Goal: Entertainment & Leisure: Consume media (video, audio)

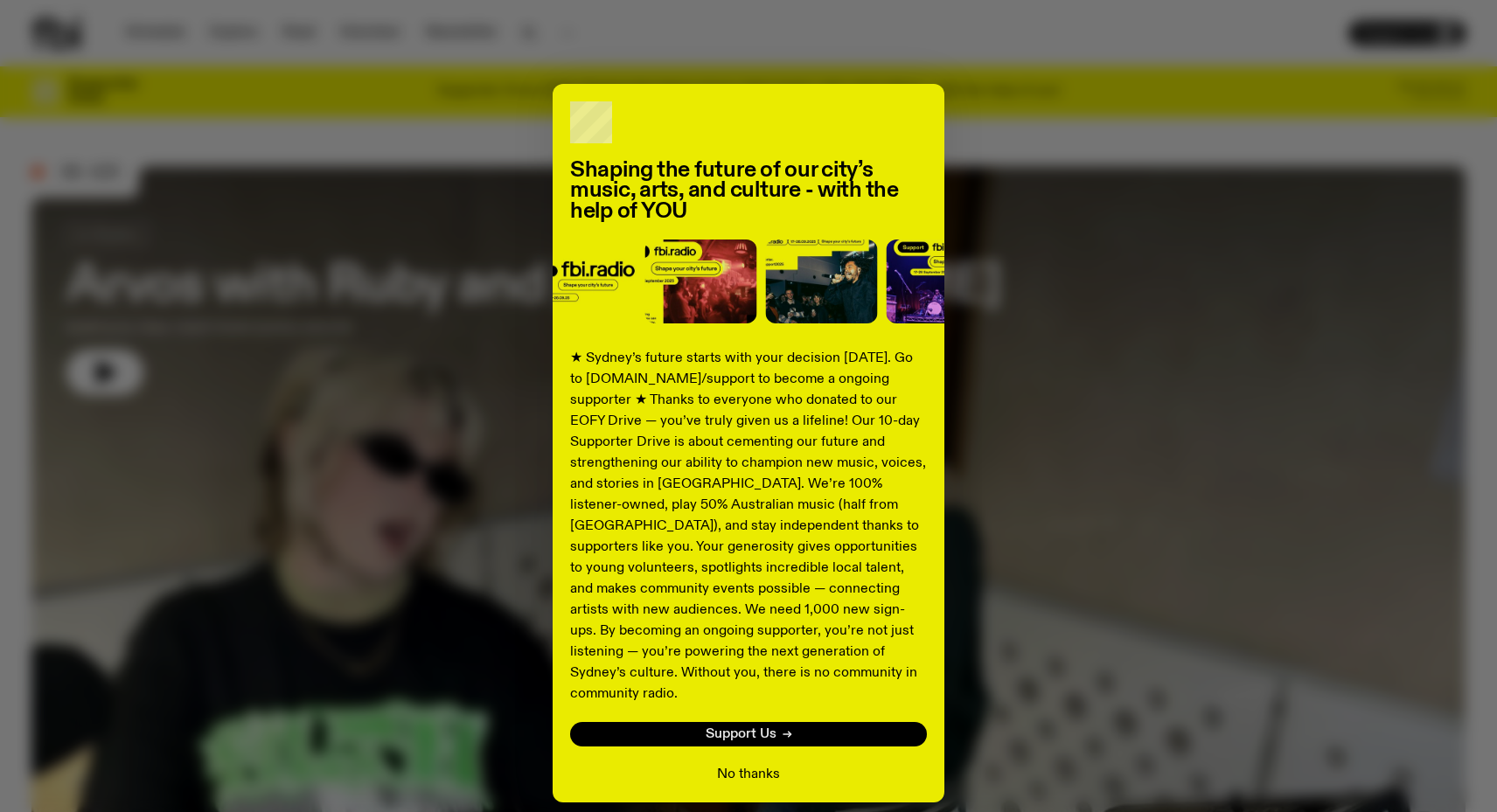
click at [746, 764] on button "No thanks" at bounding box center [748, 774] width 63 height 21
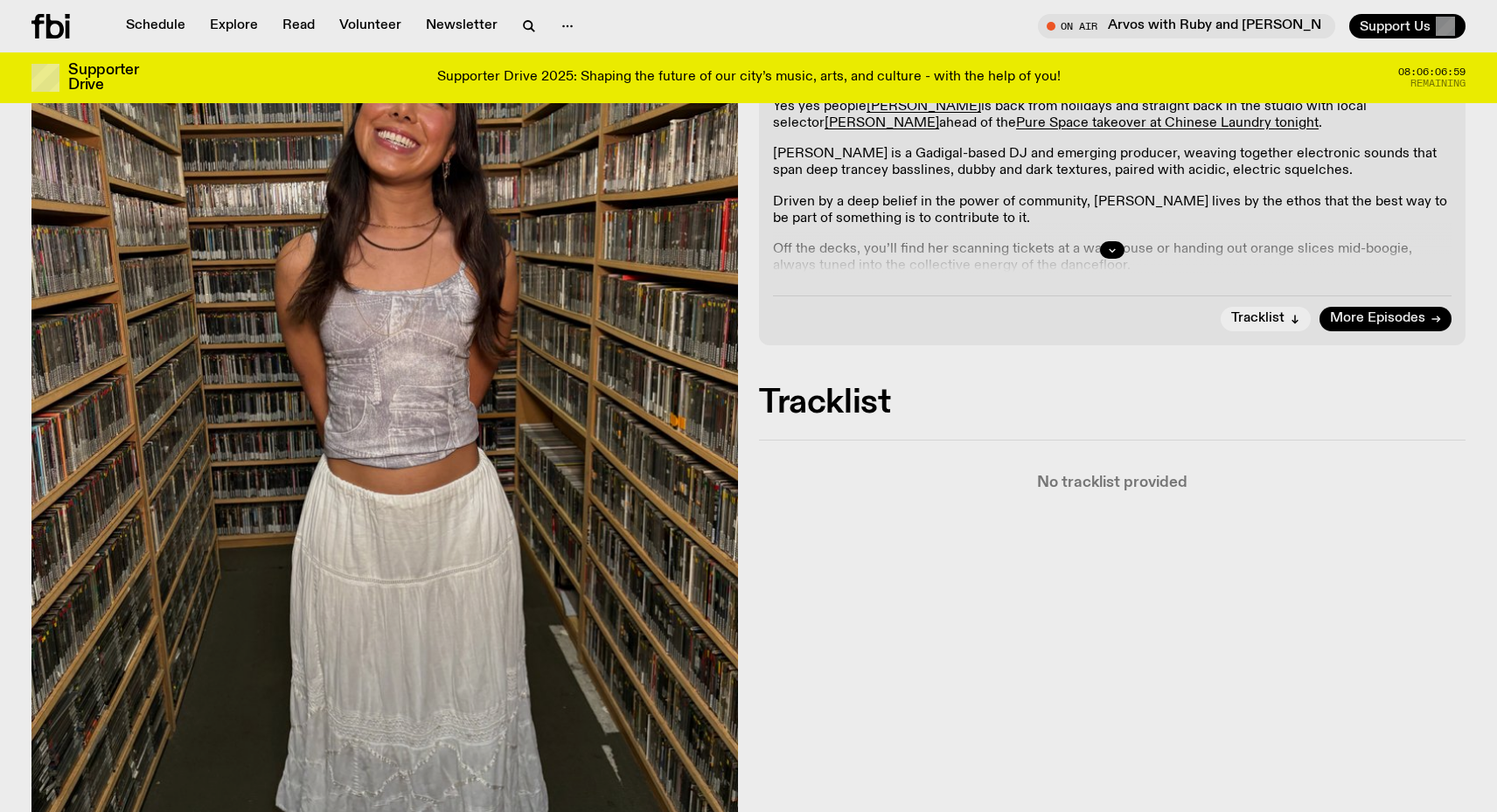
scroll to position [396, 0]
click at [1114, 232] on div at bounding box center [1111, 249] width 678 height 56
click at [1116, 244] on icon "button" at bounding box center [1112, 249] width 11 height 11
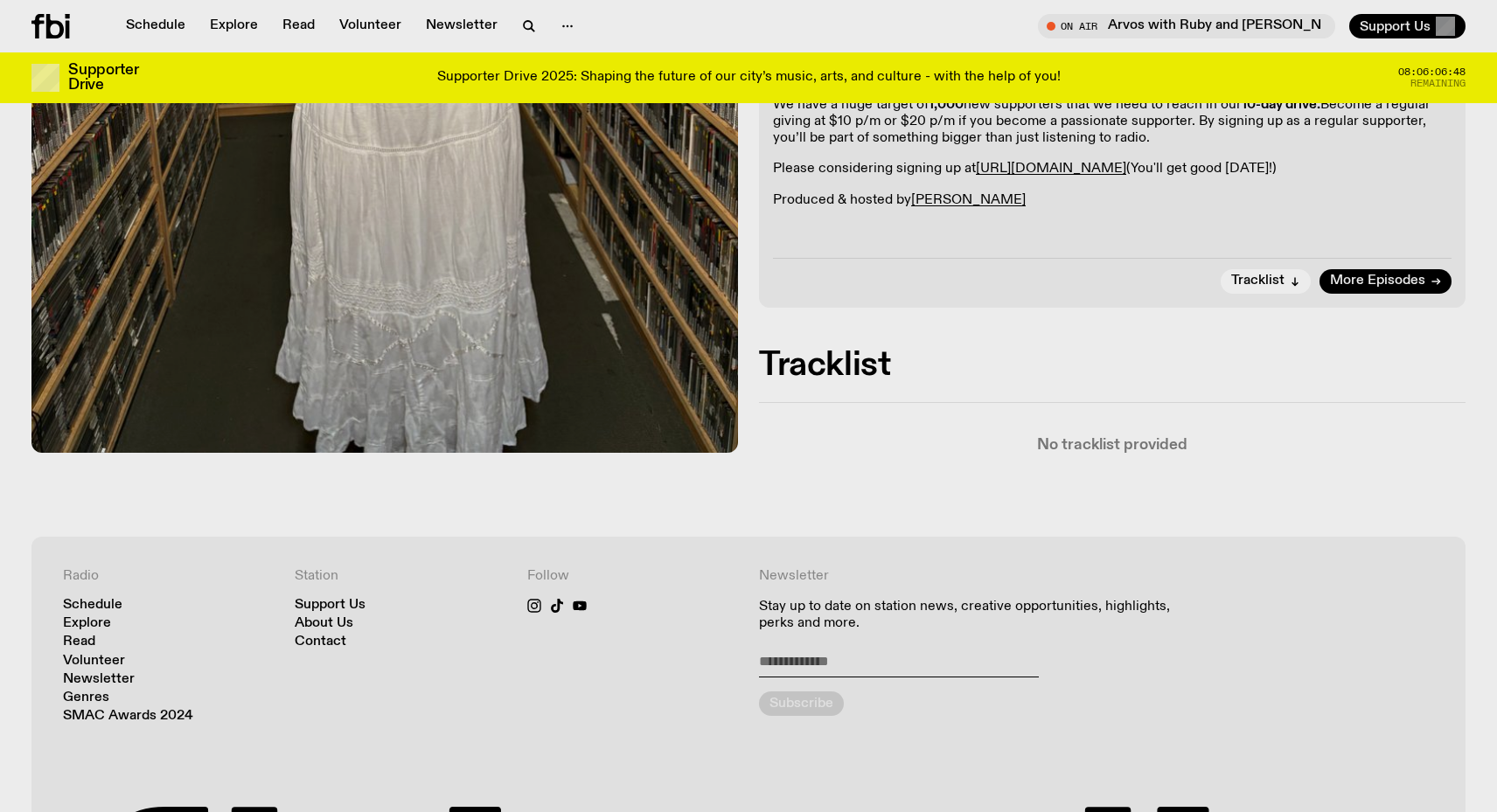
scroll to position [885, 0]
click at [1378, 282] on span "More Episodes" at bounding box center [1377, 281] width 95 height 13
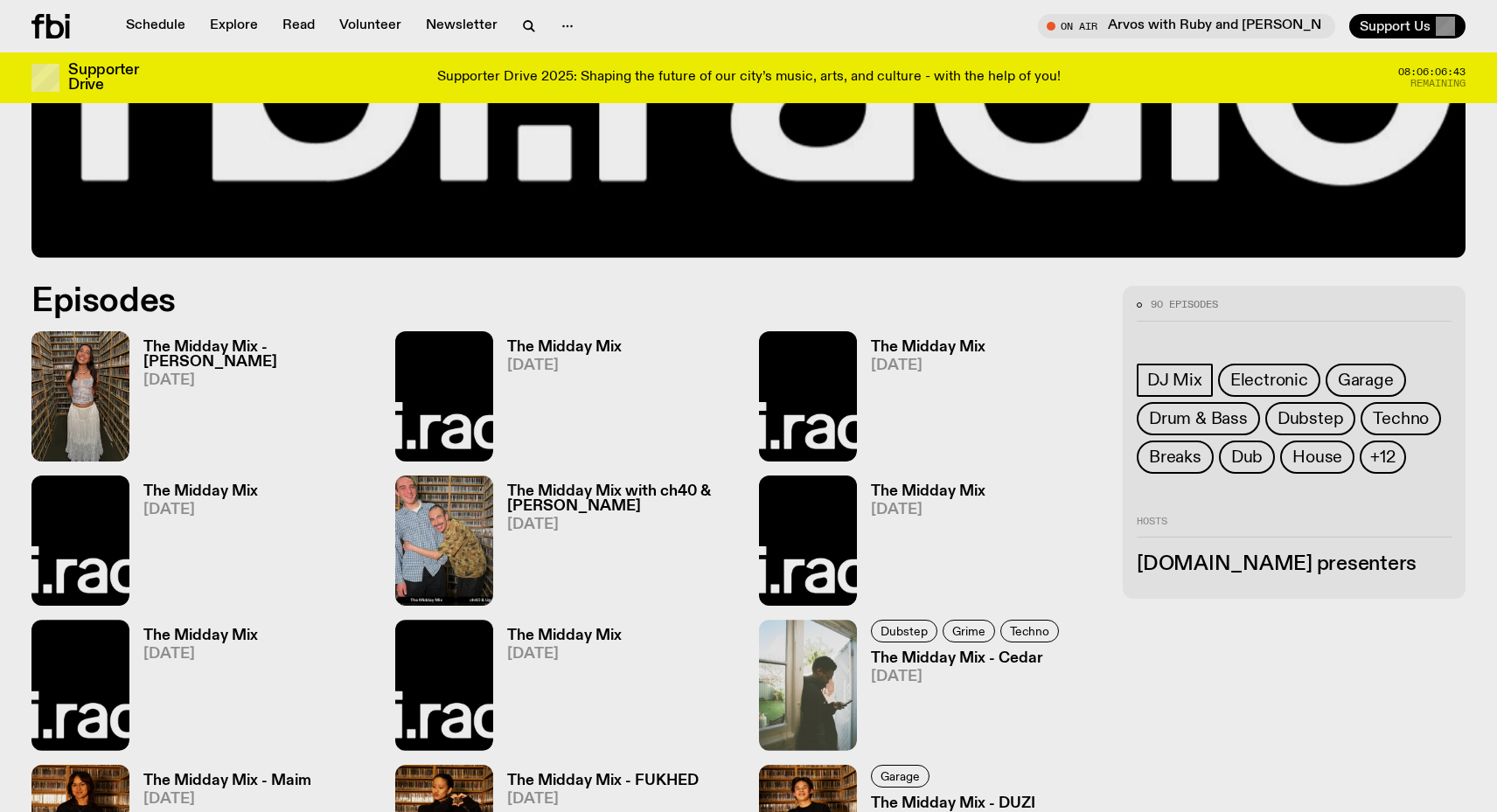
scroll to position [800, 0]
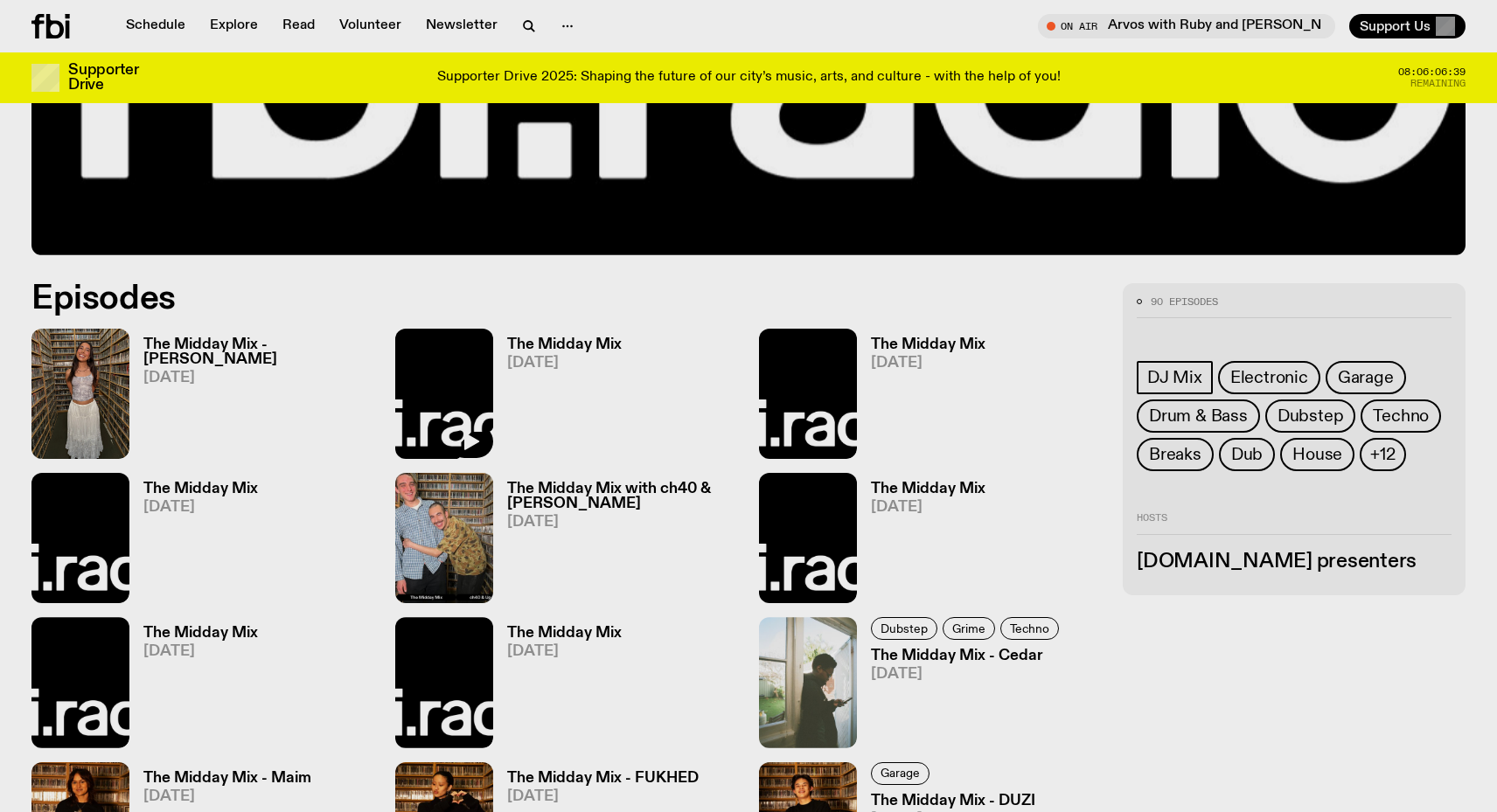
click at [430, 387] on img at bounding box center [444, 394] width 97 height 130
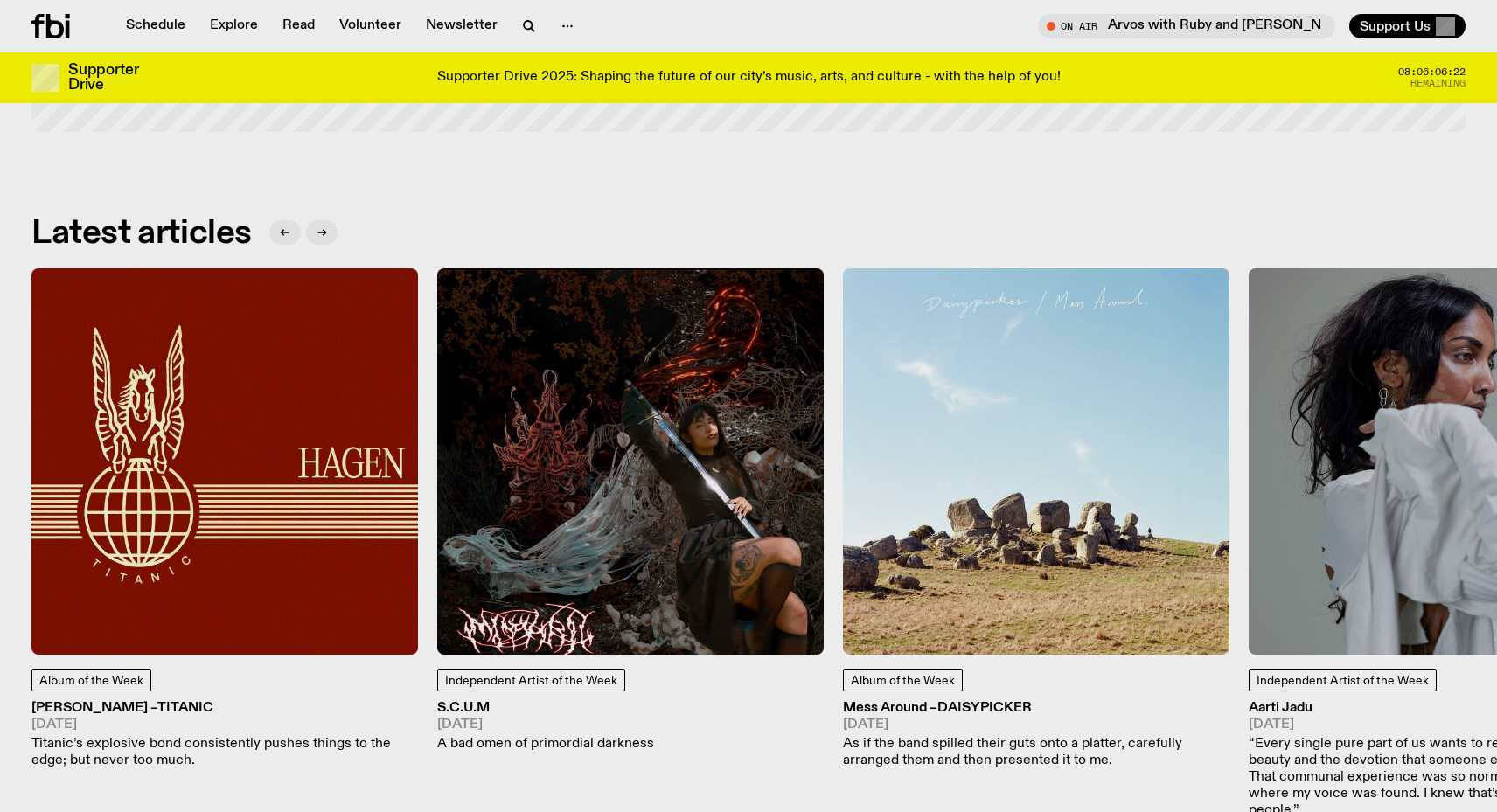
scroll to position [2305, 0]
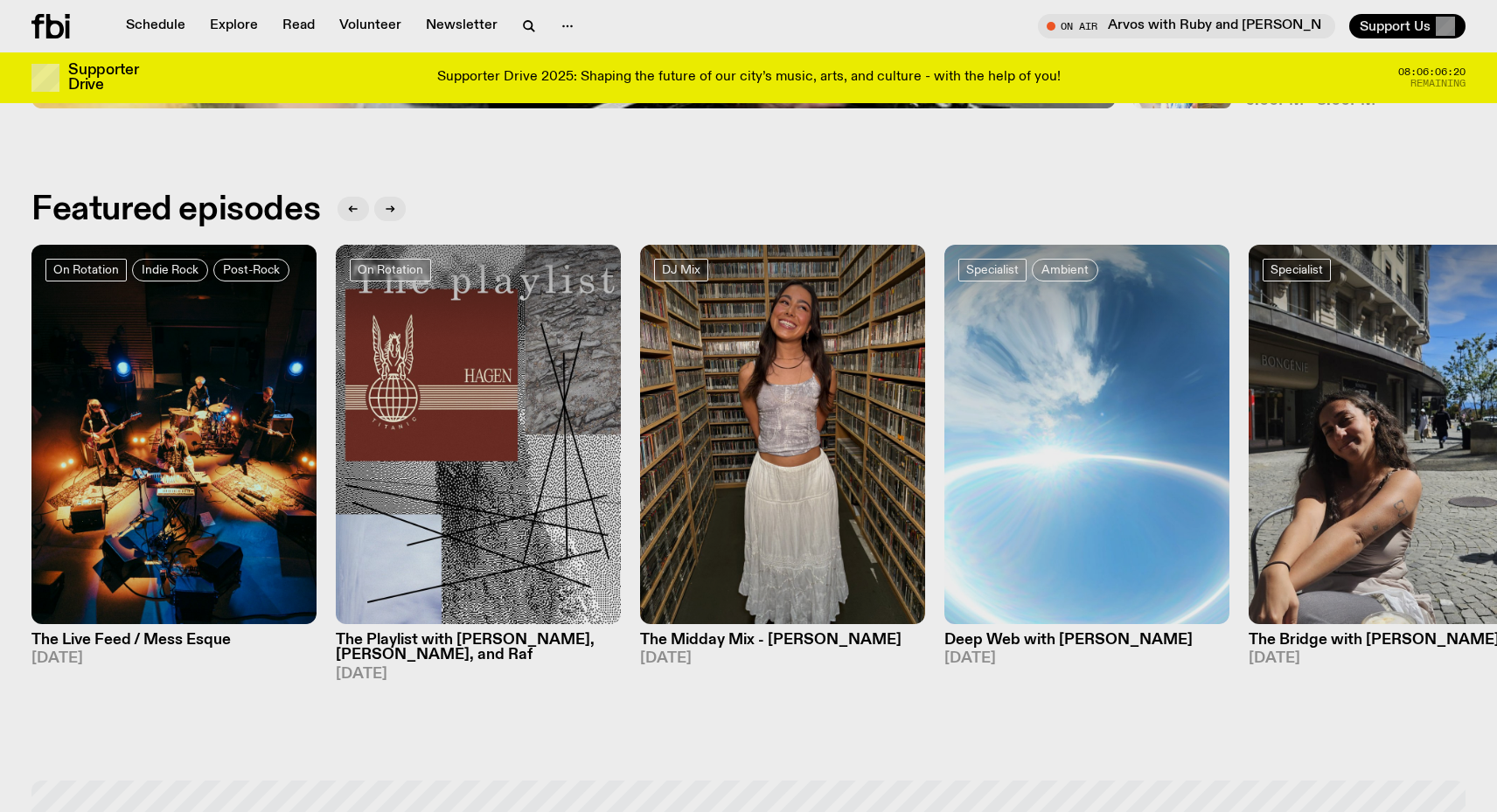
scroll to position [856, 0]
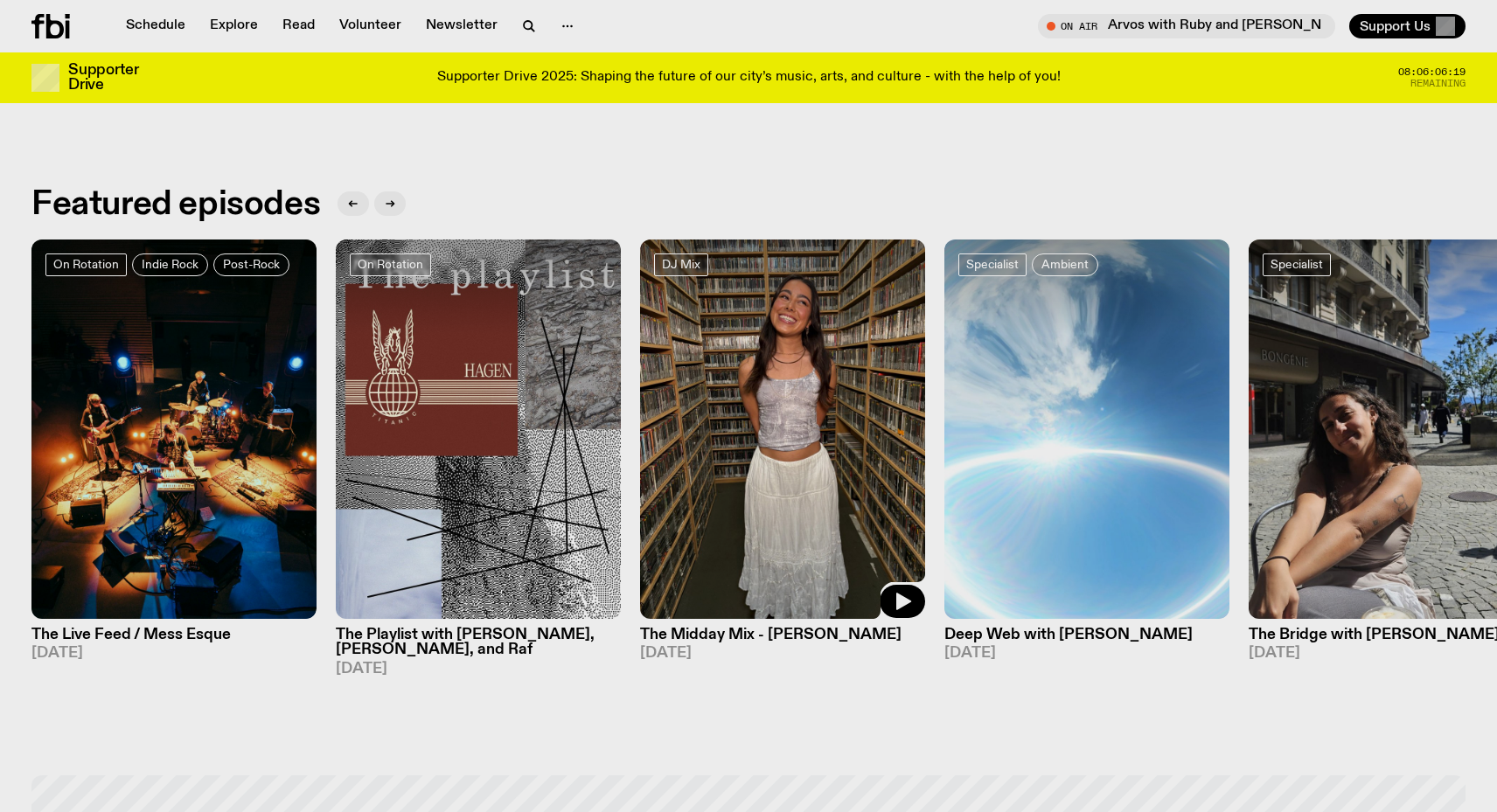
click at [673, 497] on img at bounding box center [782, 429] width 285 height 380
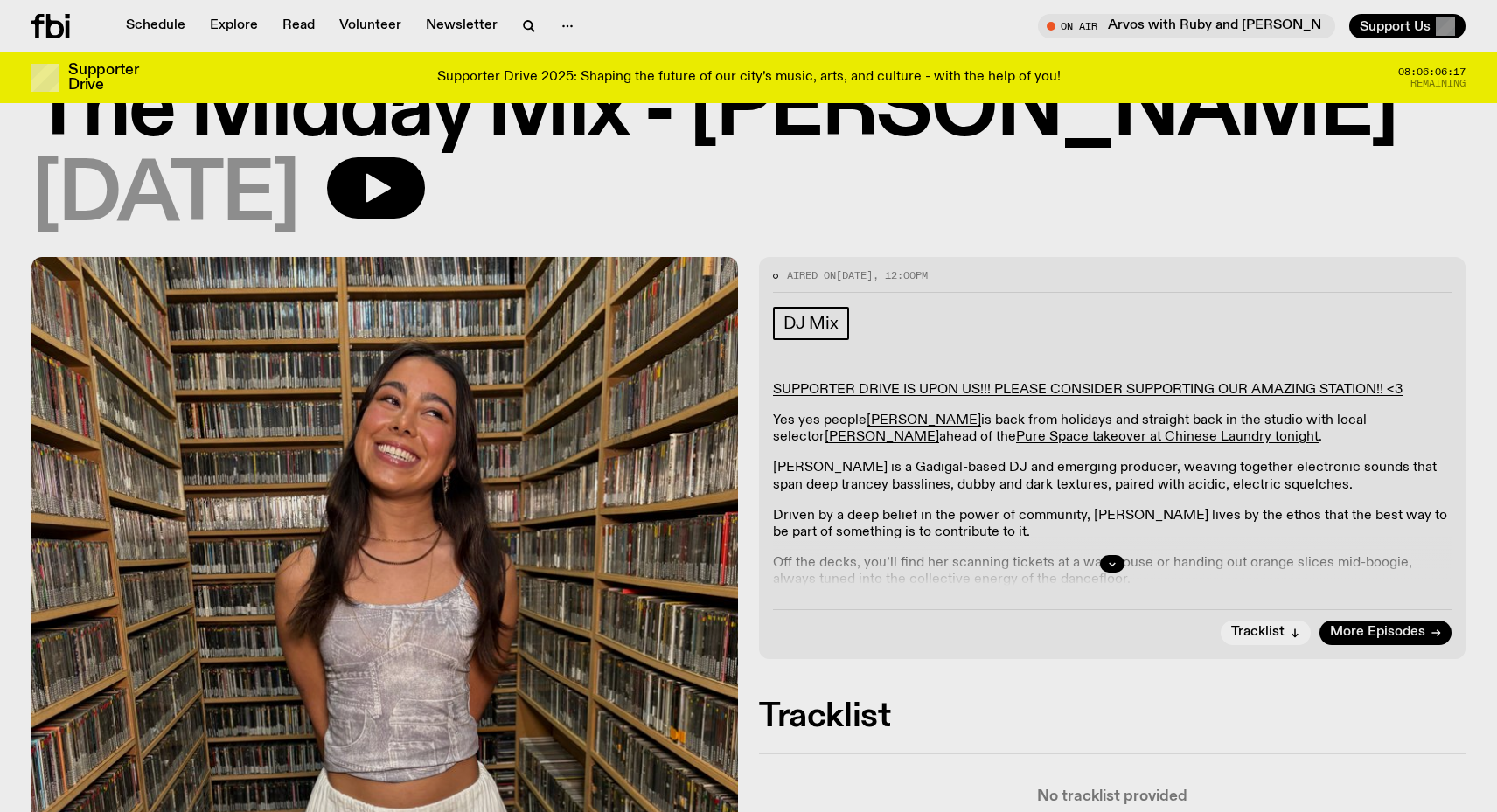
scroll to position [99, 0]
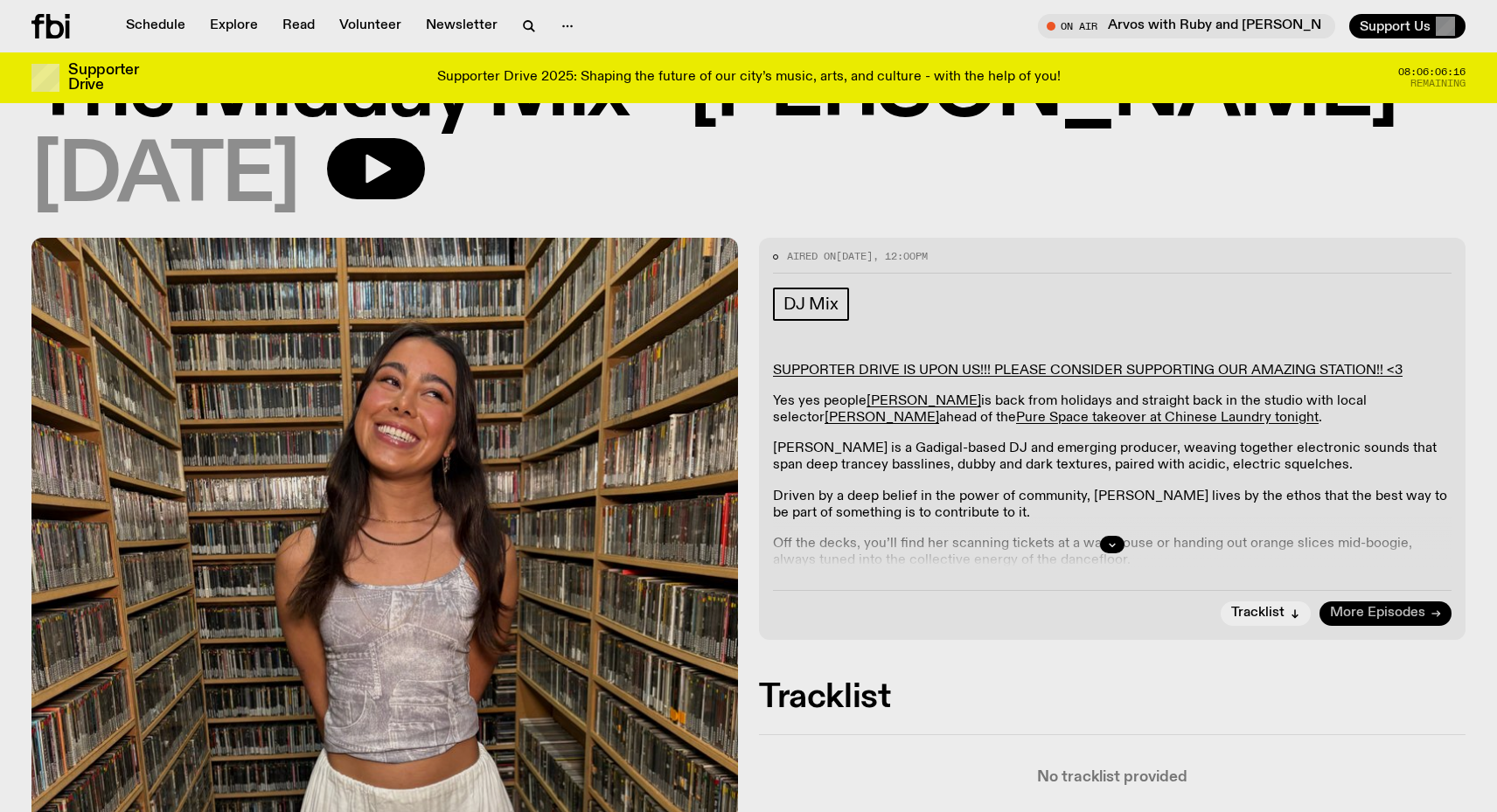
click at [1415, 610] on span "More Episodes" at bounding box center [1377, 613] width 95 height 13
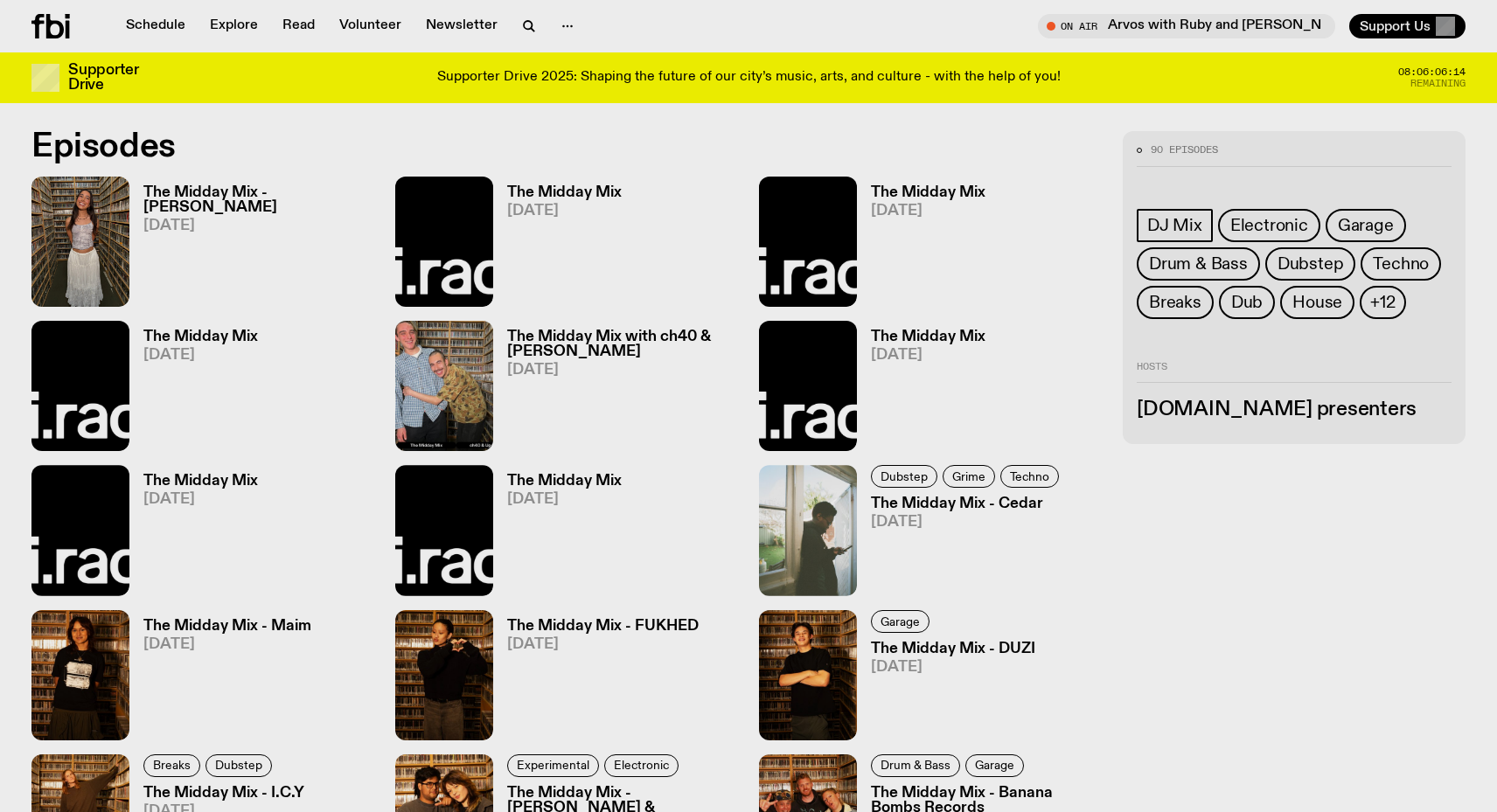
scroll to position [982, 0]
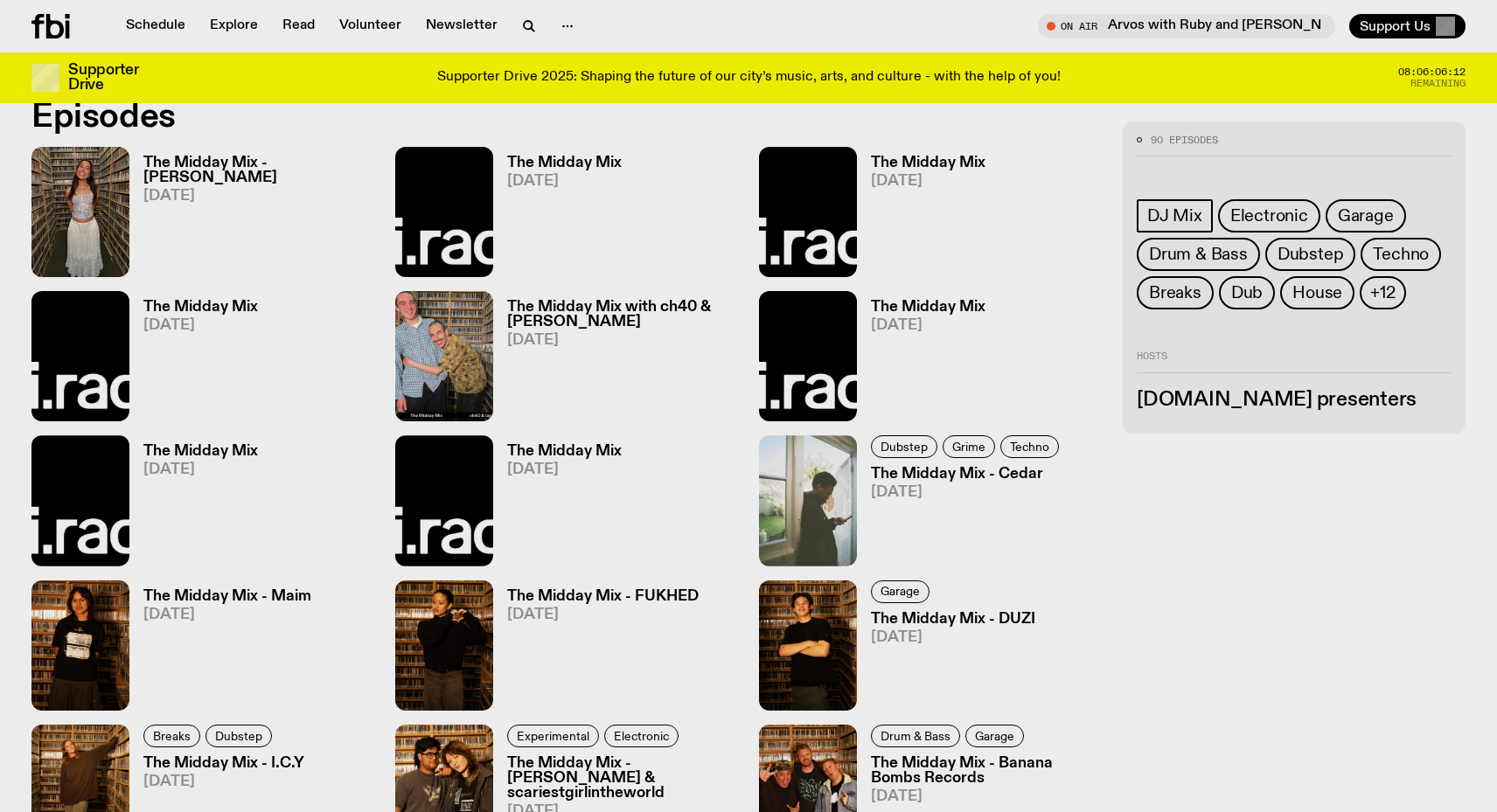
click at [599, 314] on h3 "The Midday Mix with ch40 & Ugo" at bounding box center [622, 315] width 231 height 30
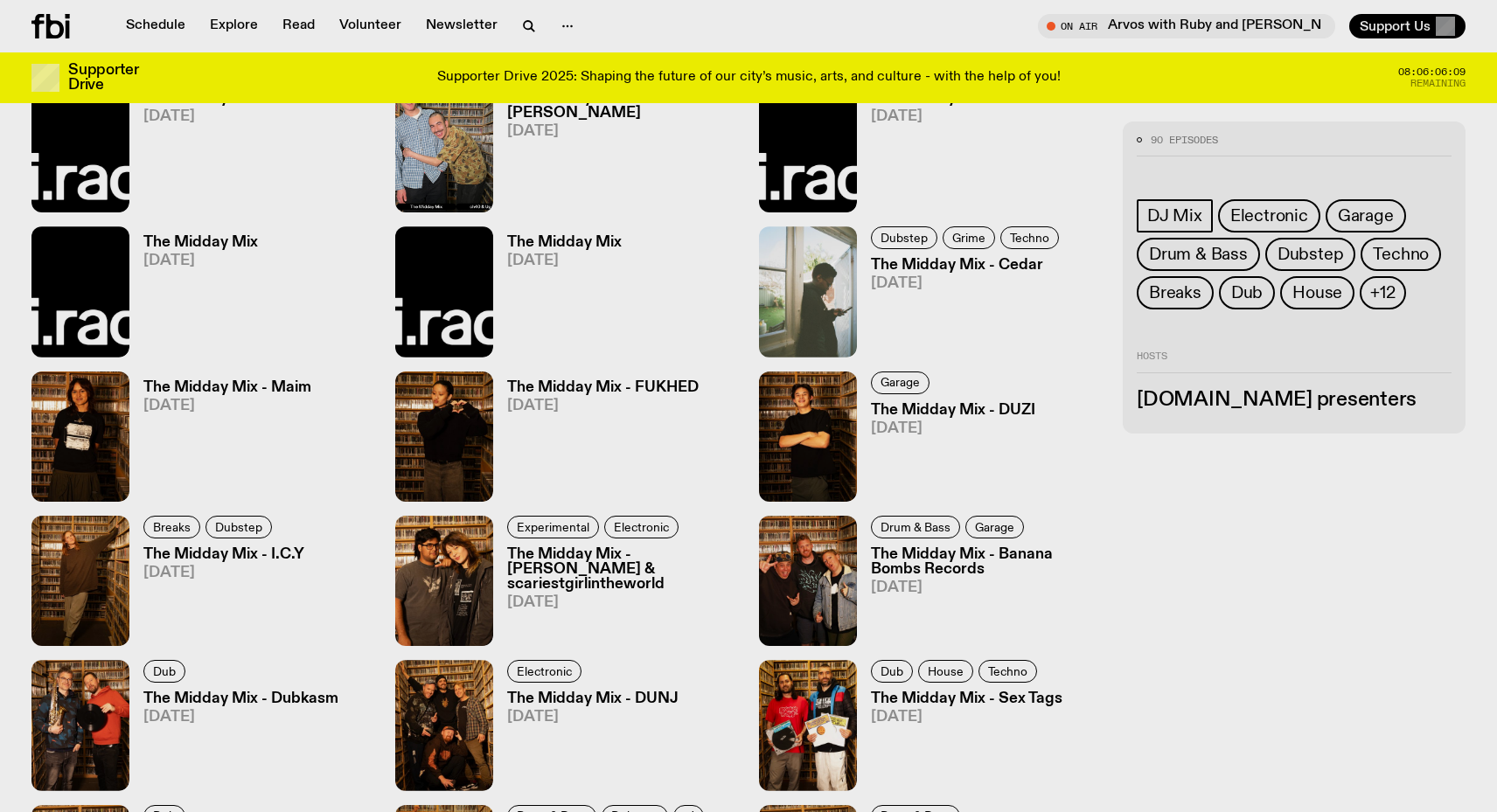
scroll to position [1205, 0]
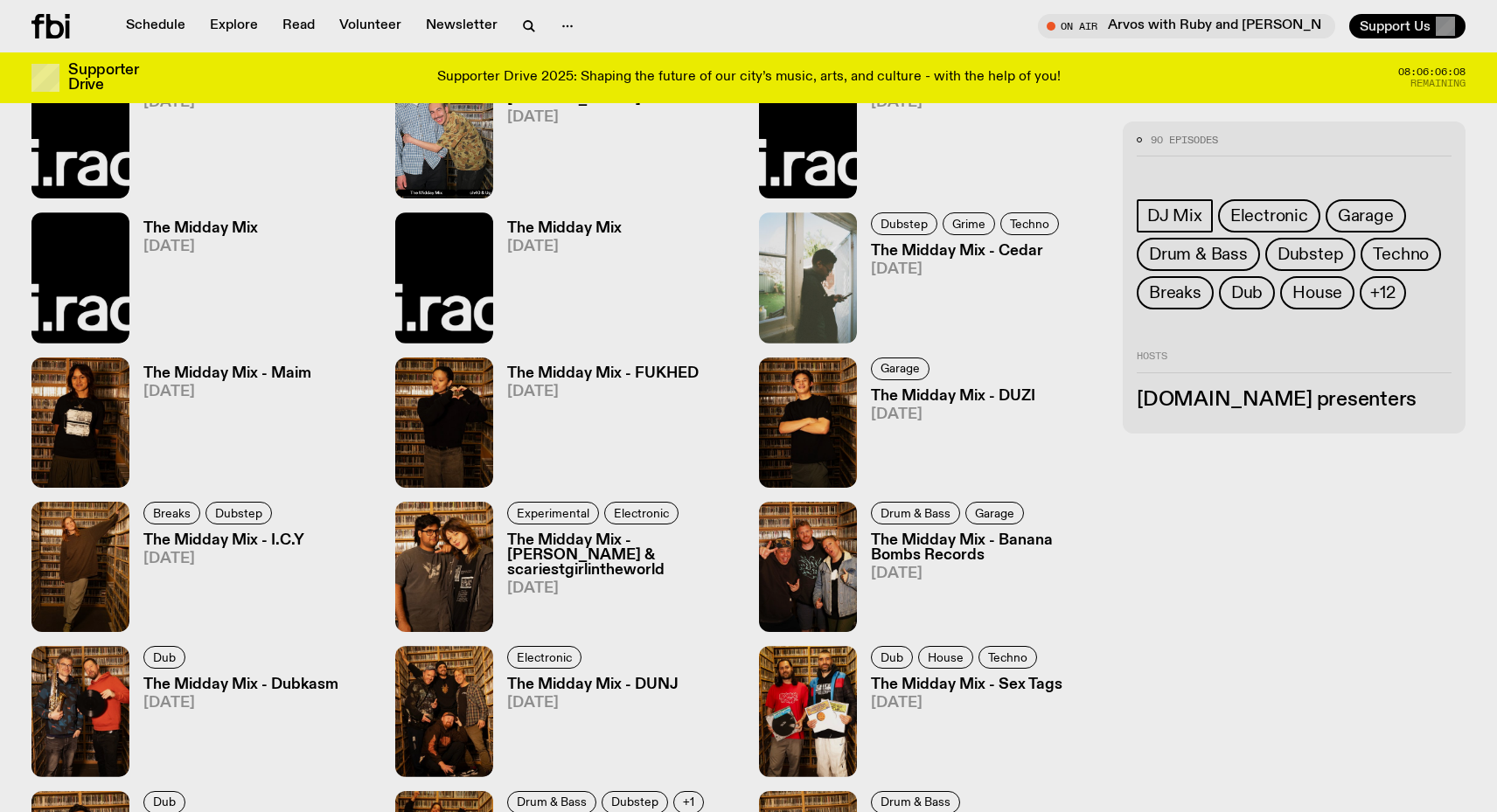
click at [609, 366] on h3 "The Midday Mix - FUKHED" at bounding box center [602, 373] width 192 height 15
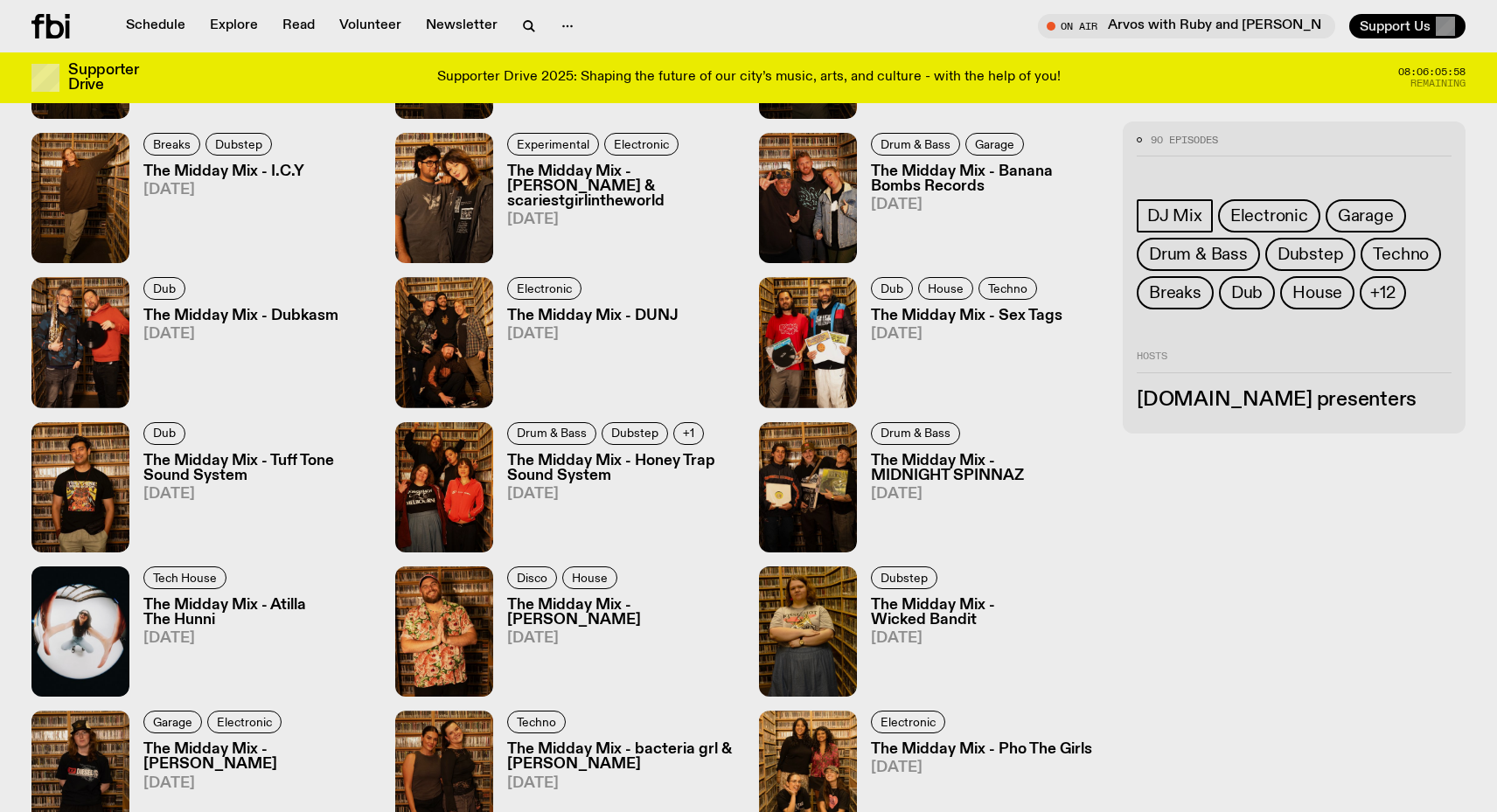
scroll to position [1622, 0]
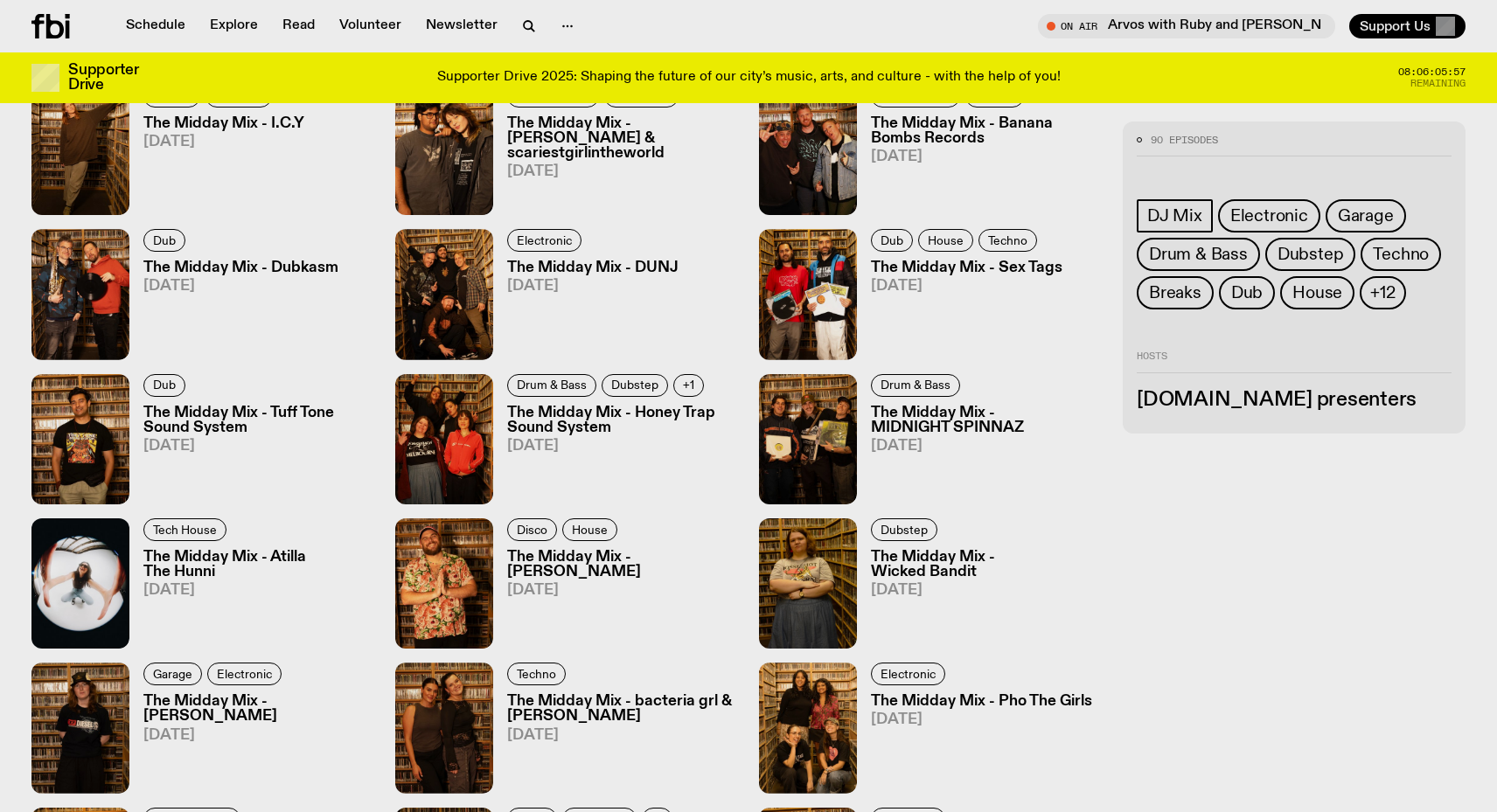
click at [605, 267] on h3 "The Midday Mix - DUNJ" at bounding box center [593, 268] width 171 height 15
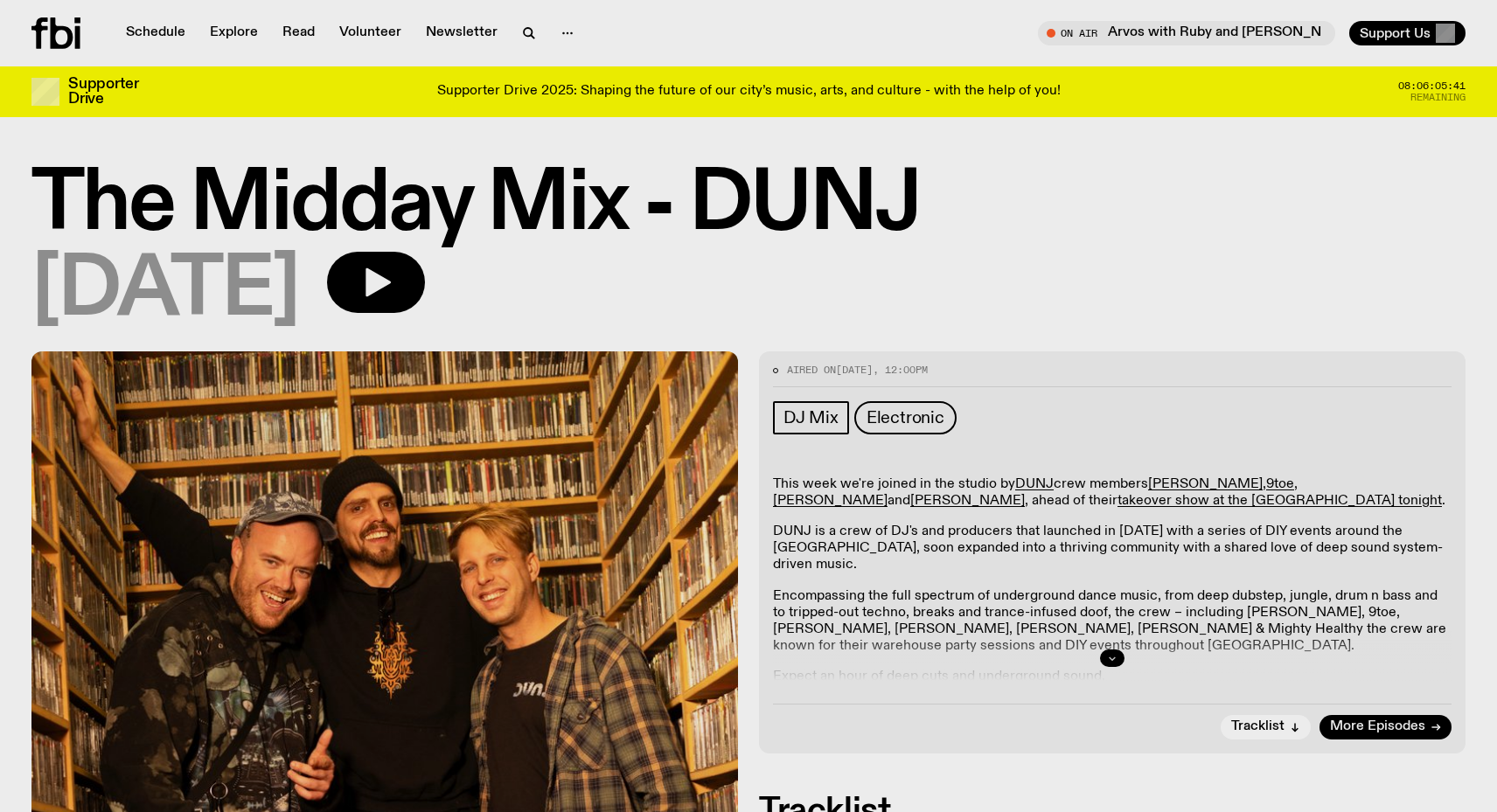
click at [1107, 657] on icon "button" at bounding box center [1112, 658] width 11 height 11
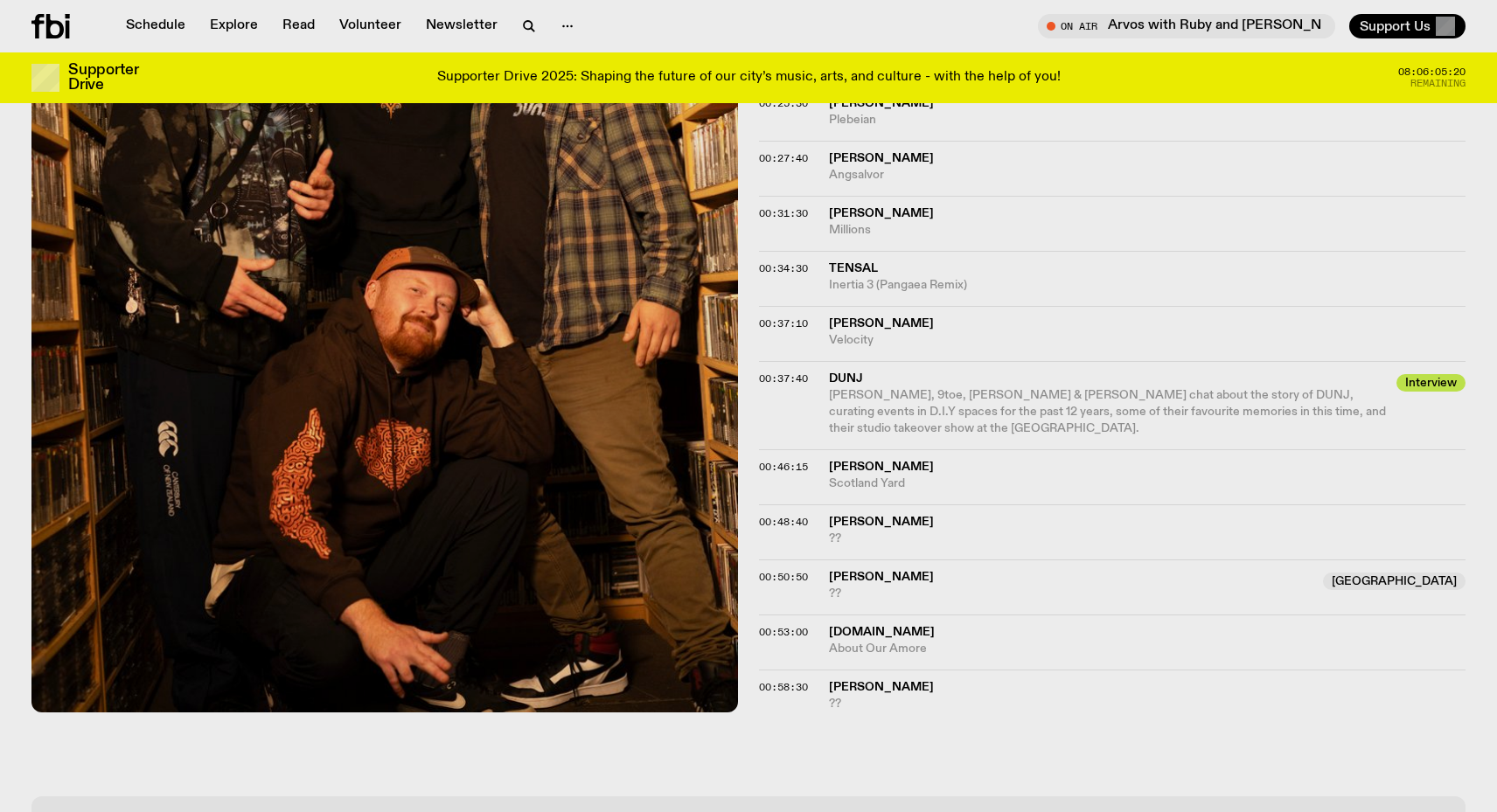
scroll to position [1139, 0]
